Goal: Navigation & Orientation: Find specific page/section

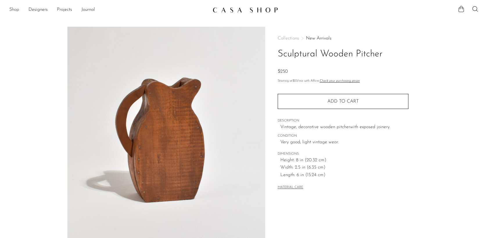
click at [12, 9] on link "Shop" at bounding box center [14, 10] width 10 height 8
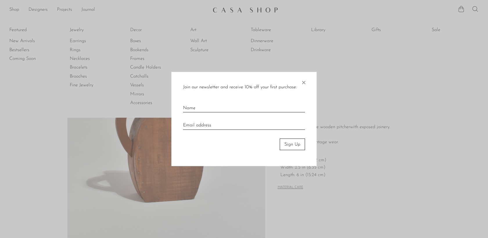
click at [303, 81] on span "×" at bounding box center [304, 81] width 6 height 19
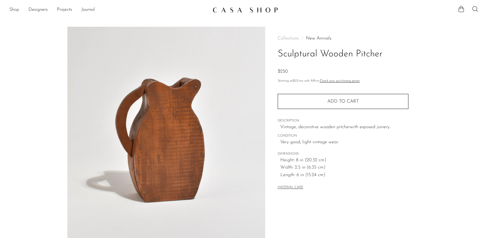
click at [18, 11] on link "Shop" at bounding box center [14, 10] width 10 height 8
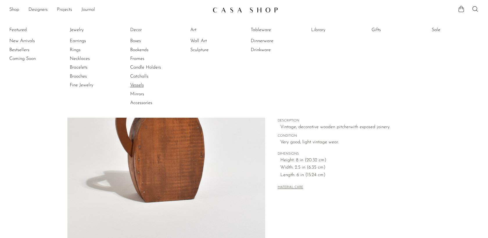
click at [138, 84] on link "Vessels" at bounding box center [152, 85] width 44 height 6
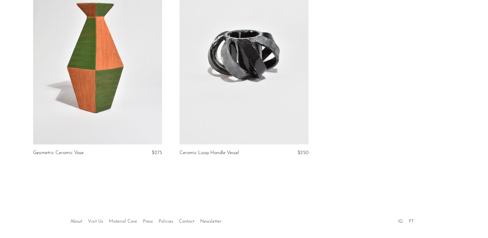
scroll to position [1748, 0]
